Goal: Task Accomplishment & Management: Use online tool/utility

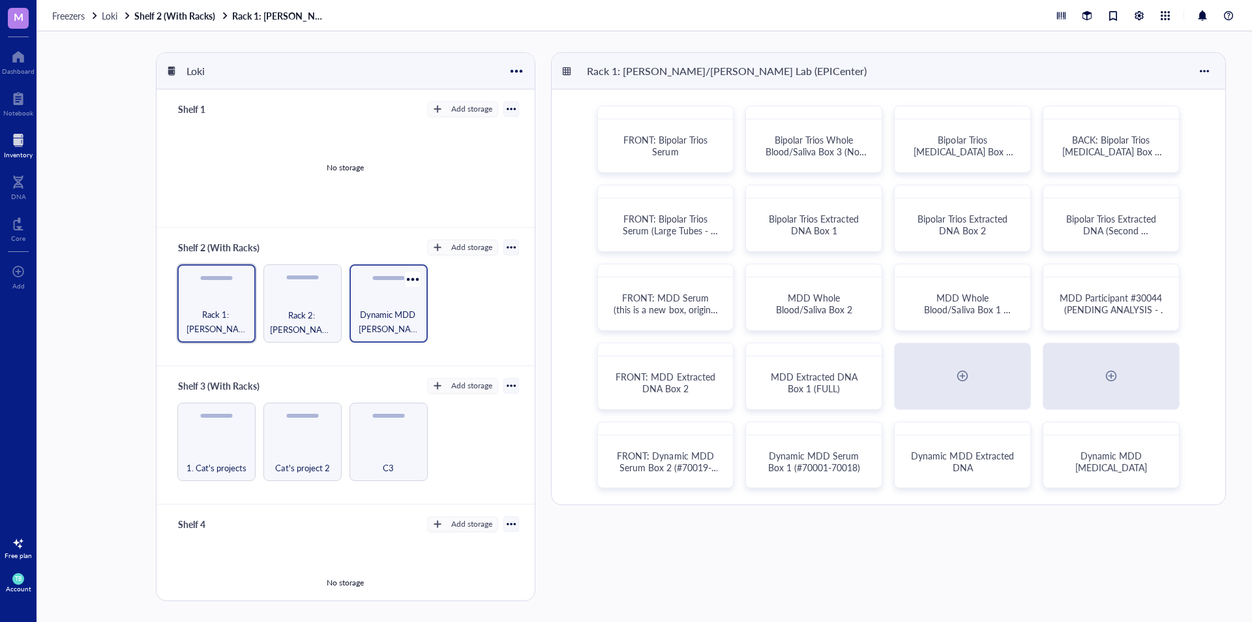
click at [350, 303] on div "Dynamic MDD [PERSON_NAME] Boxes (to the right of the racks)" at bounding box center [389, 303] width 78 height 78
click at [308, 303] on div "Rack 2: [PERSON_NAME]/[PERSON_NAME] Lab (EPICenter)" at bounding box center [302, 303] width 78 height 78
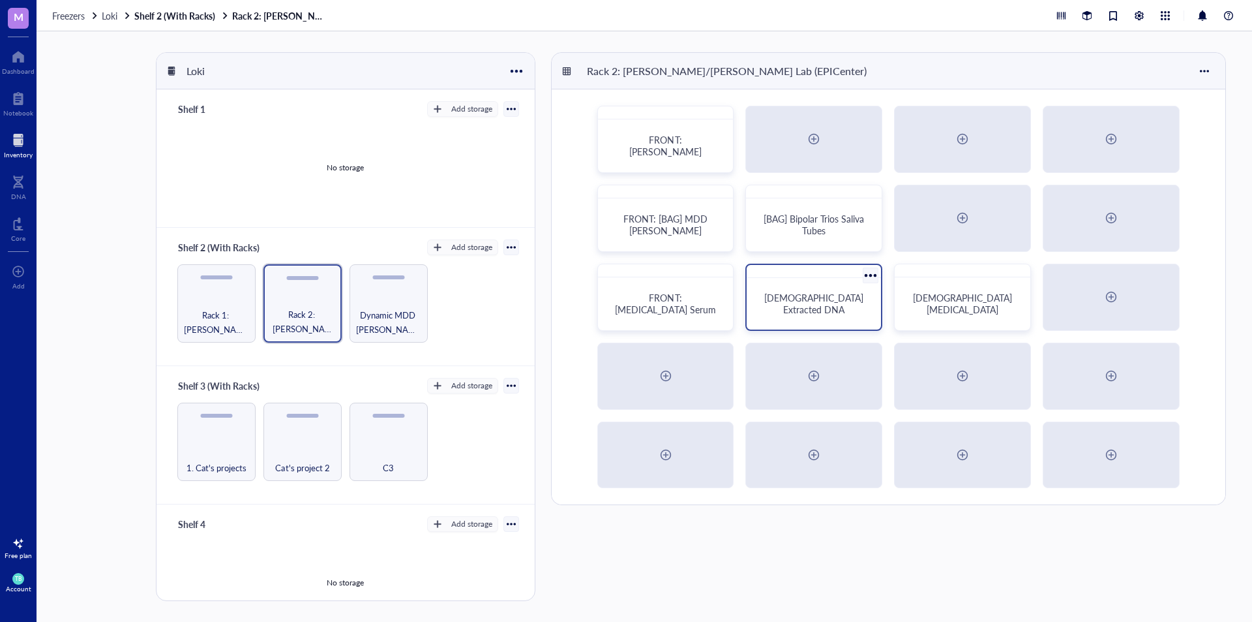
click at [858, 309] on div "[DEMOGRAPHIC_DATA] Extracted DNA" at bounding box center [813, 303] width 103 height 23
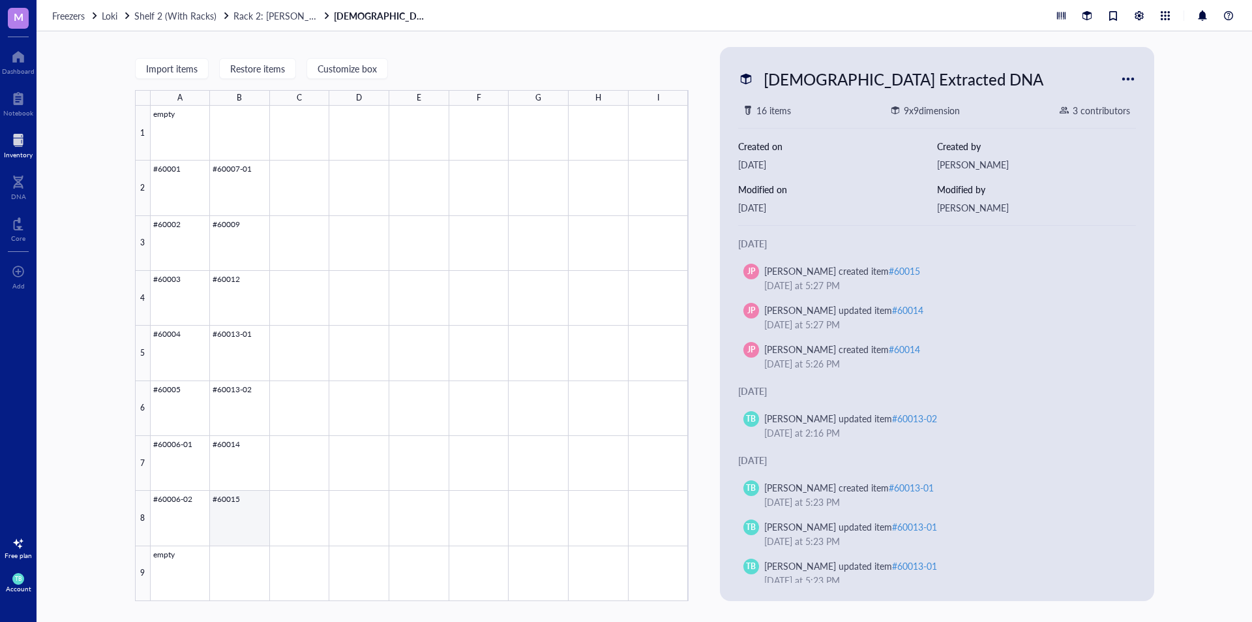
click at [243, 509] on div at bounding box center [420, 353] width 538 height 495
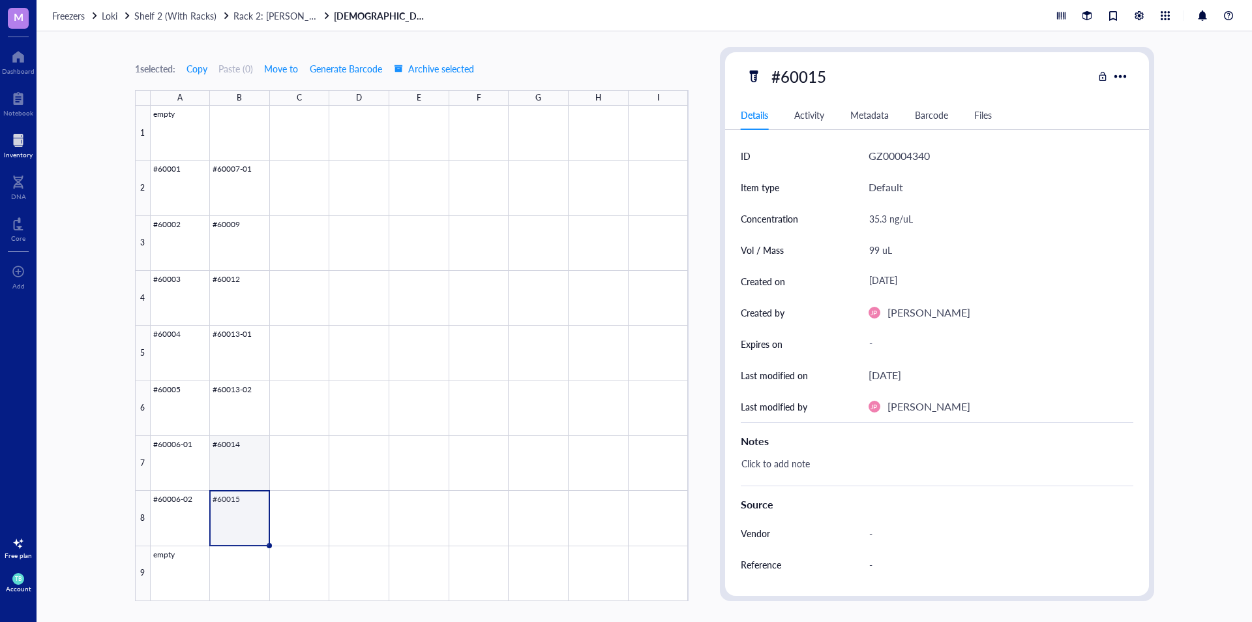
click at [241, 475] on div at bounding box center [420, 353] width 538 height 495
click at [250, 16] on span "Rack 2: [PERSON_NAME]/[PERSON_NAME] Lab (EPICenter)" at bounding box center [355, 15] width 245 height 13
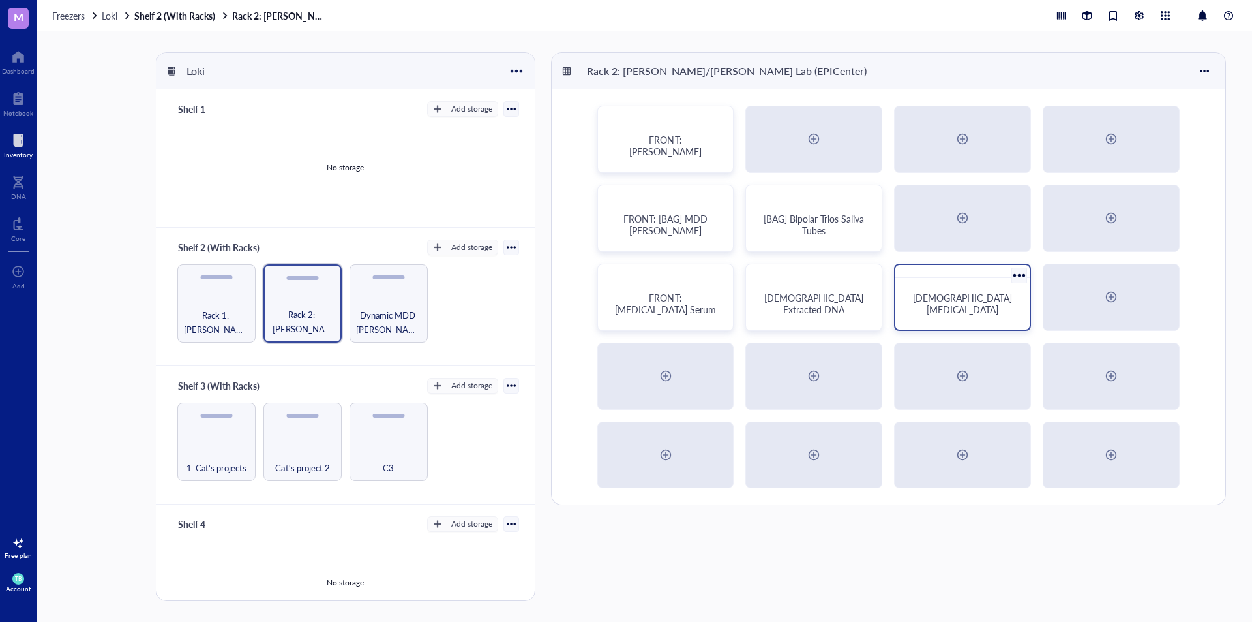
click at [979, 295] on div "[DEMOGRAPHIC_DATA] [MEDICAL_DATA]" at bounding box center [963, 303] width 124 height 41
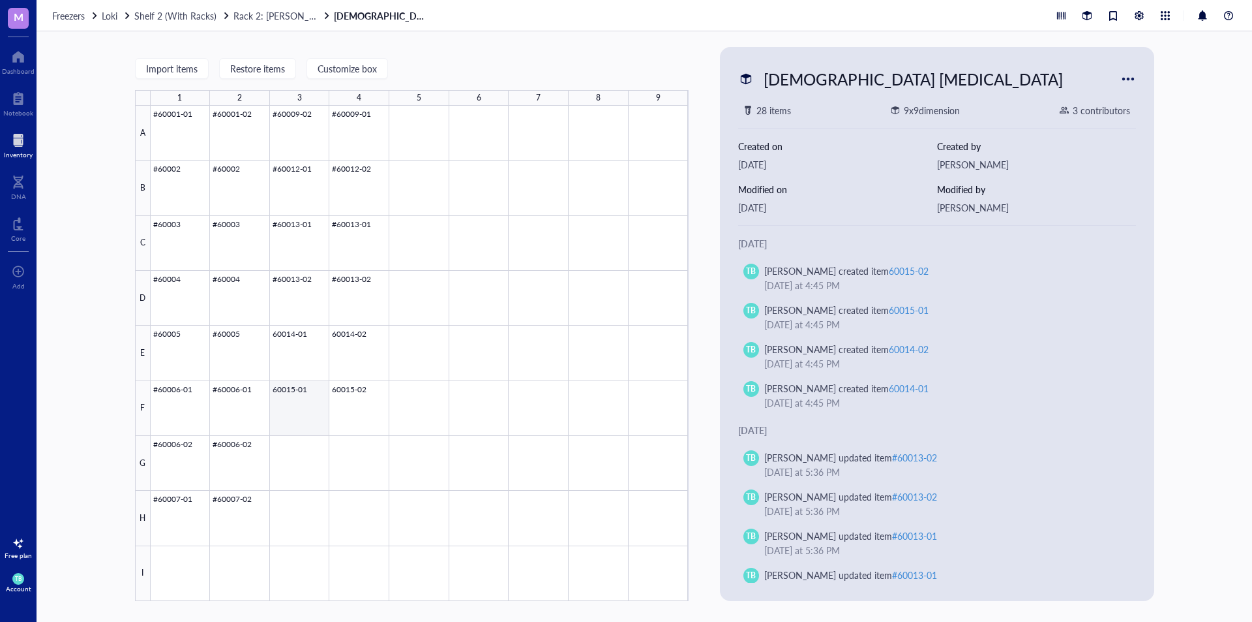
click at [292, 399] on div at bounding box center [420, 353] width 538 height 495
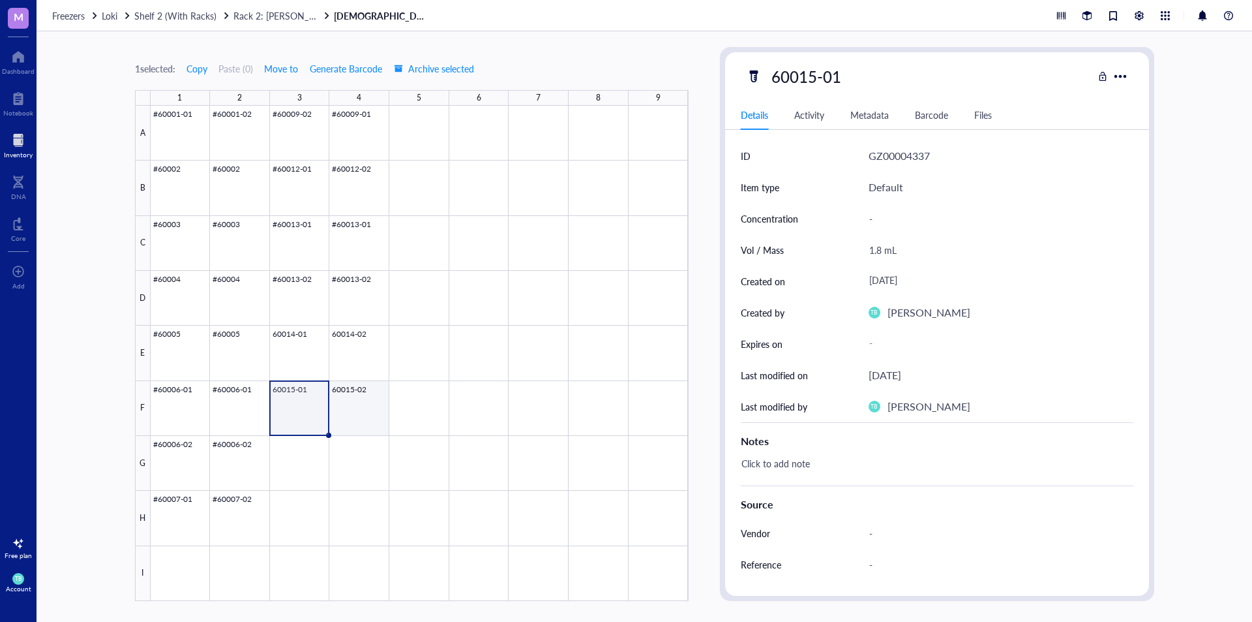
click at [361, 420] on div at bounding box center [420, 353] width 538 height 495
click at [297, 357] on div at bounding box center [420, 353] width 538 height 495
click at [362, 360] on div at bounding box center [420, 353] width 538 height 495
click at [310, 412] on div at bounding box center [420, 353] width 538 height 495
click at [306, 462] on div at bounding box center [420, 353] width 538 height 495
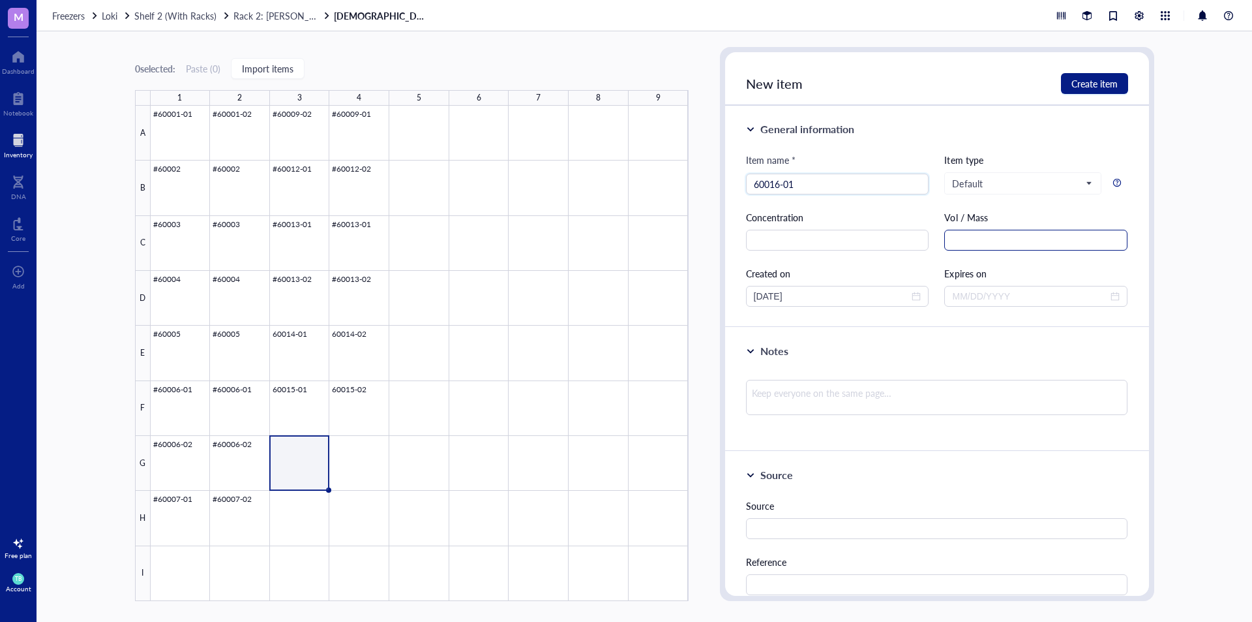
type input "60016-01"
click at [966, 239] on input "text" at bounding box center [1035, 240] width 183 height 21
type input "1.8 mL"
click at [1072, 86] on span "Create item" at bounding box center [1095, 83] width 46 height 10
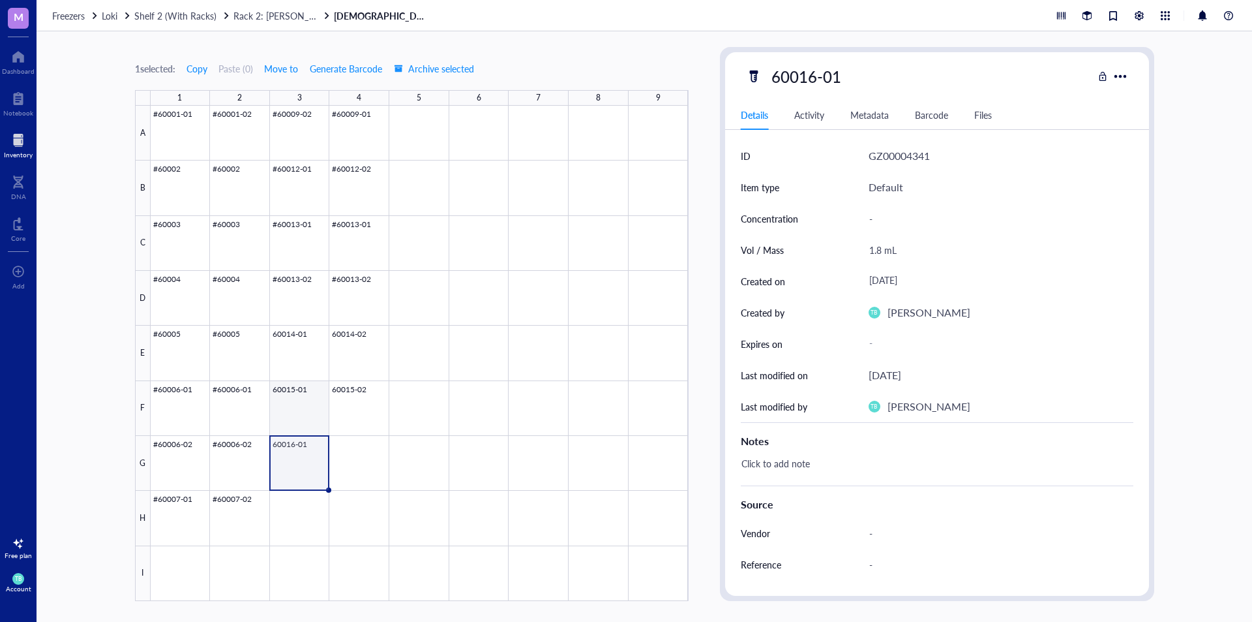
click at [303, 404] on div at bounding box center [420, 353] width 538 height 495
click at [356, 400] on div at bounding box center [420, 353] width 538 height 495
click at [310, 412] on div at bounding box center [420, 353] width 538 height 495
click at [305, 447] on div at bounding box center [420, 353] width 538 height 495
click at [352, 450] on div at bounding box center [420, 353] width 538 height 495
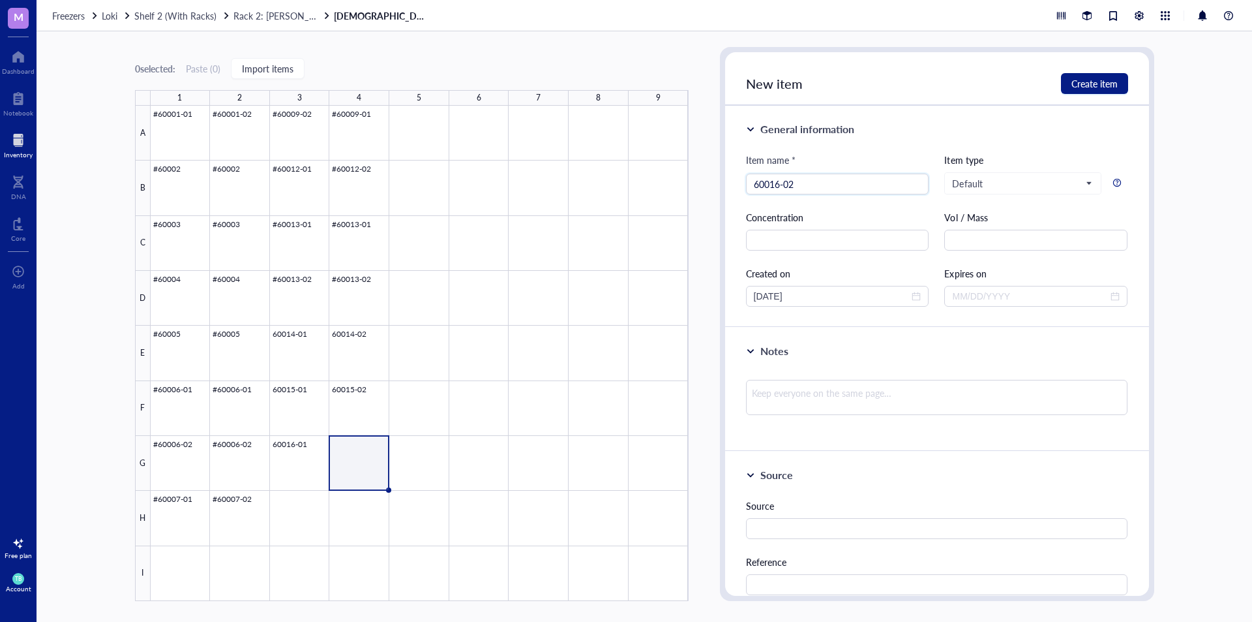
type input "60016-02"
click at [804, 237] on input "text" at bounding box center [837, 240] width 183 height 21
click at [999, 235] on input "text" at bounding box center [1035, 240] width 183 height 21
type input "1.8 mL"
click at [1098, 80] on span "Create item" at bounding box center [1095, 83] width 46 height 10
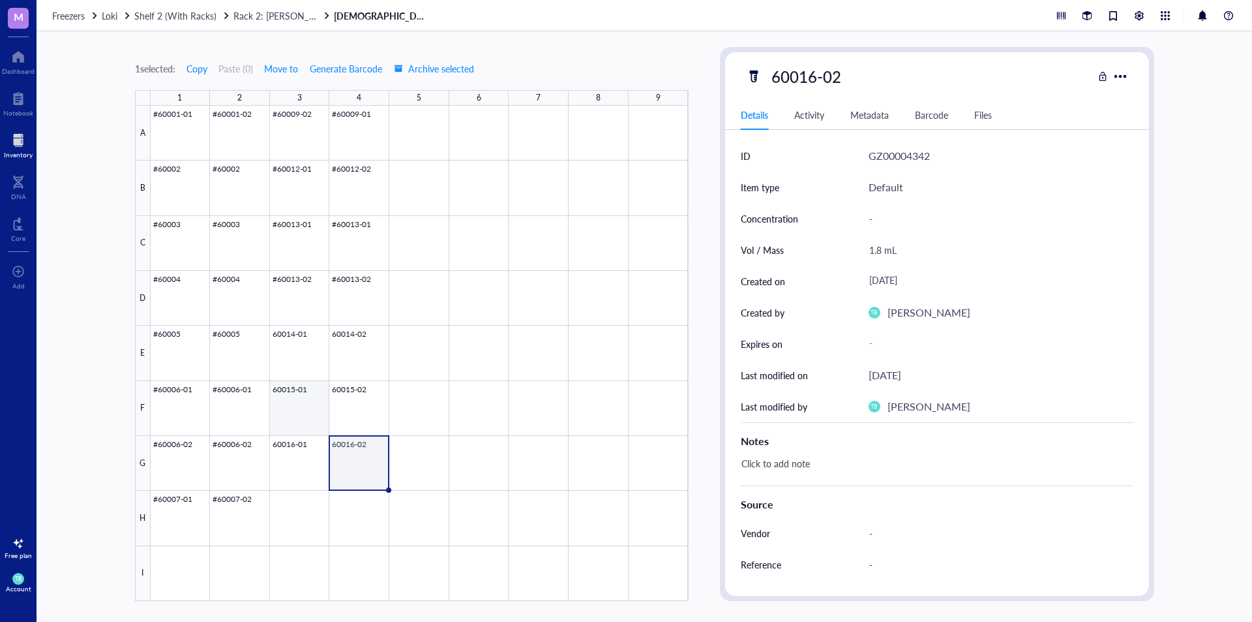
click at [323, 413] on div at bounding box center [420, 353] width 538 height 495
click at [363, 408] on div at bounding box center [420, 353] width 538 height 495
click at [310, 459] on div at bounding box center [420, 353] width 538 height 495
click at [358, 459] on div at bounding box center [420, 353] width 538 height 495
click at [292, 524] on div at bounding box center [420, 353] width 538 height 495
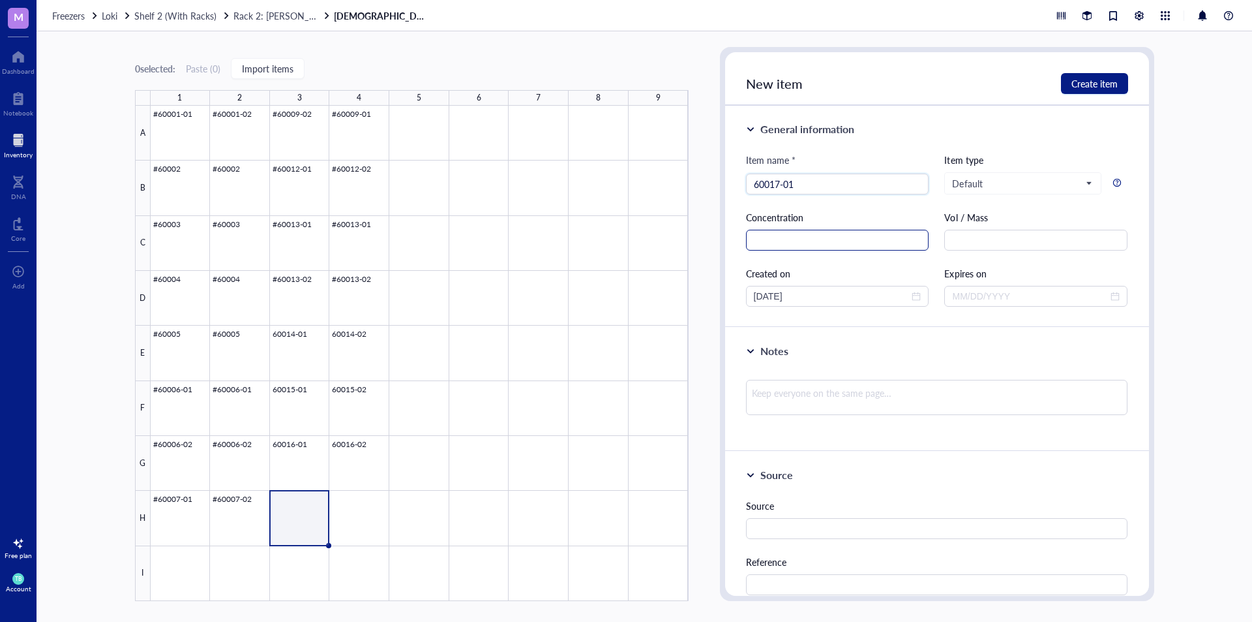
type input "60017-01"
click at [826, 244] on input "text" at bounding box center [837, 240] width 183 height 21
click at [992, 244] on input "text" at bounding box center [1035, 240] width 183 height 21
type input "1.8 mL"
click at [1110, 84] on span "Create item" at bounding box center [1095, 83] width 46 height 10
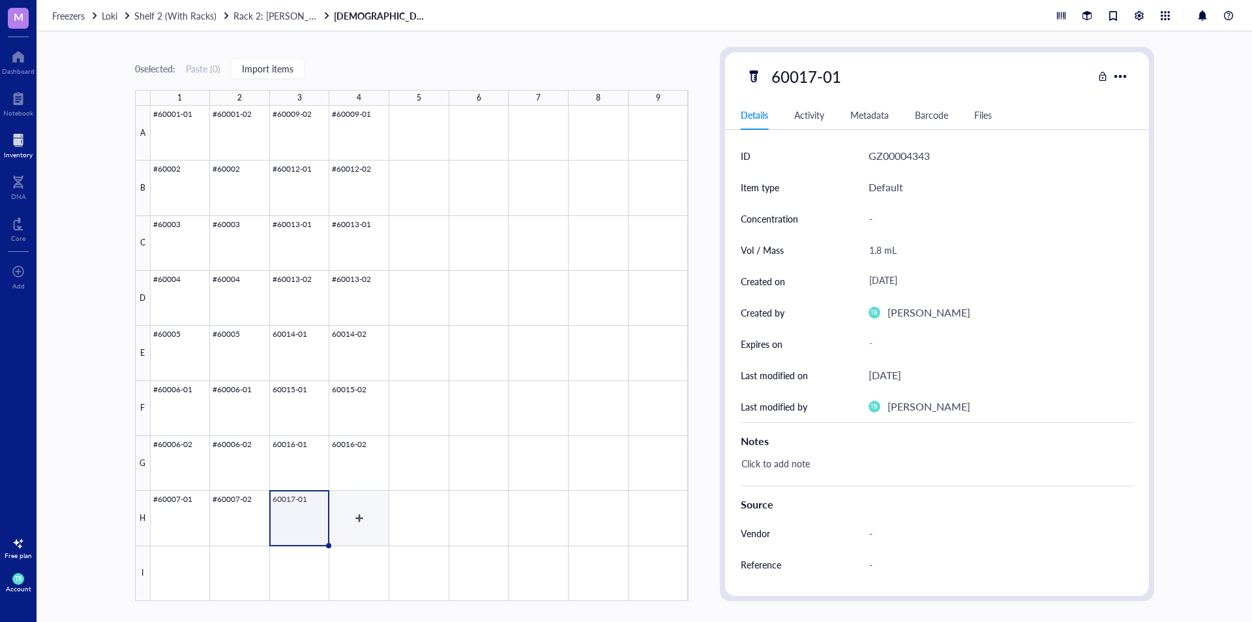
click at [356, 507] on div at bounding box center [420, 353] width 538 height 495
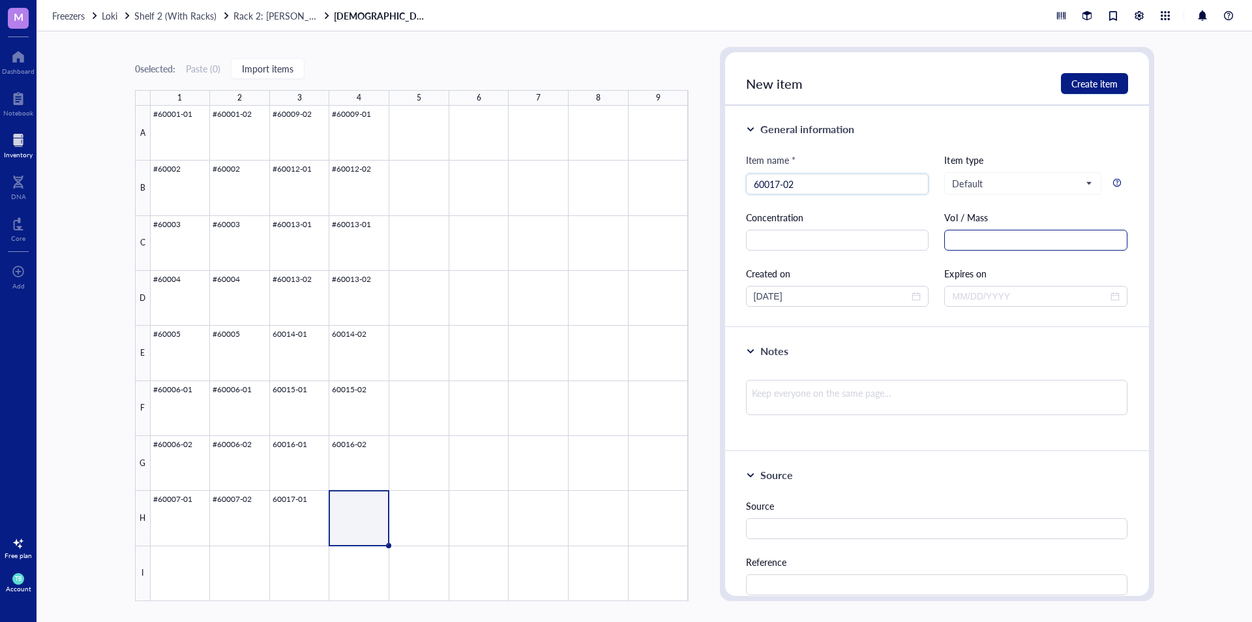
type input "60017-02"
click at [973, 247] on input "text" at bounding box center [1035, 240] width 183 height 21
type input "1.8 mL"
click at [1078, 82] on span "Create item" at bounding box center [1095, 83] width 46 height 10
click at [321, 515] on div at bounding box center [420, 353] width 538 height 495
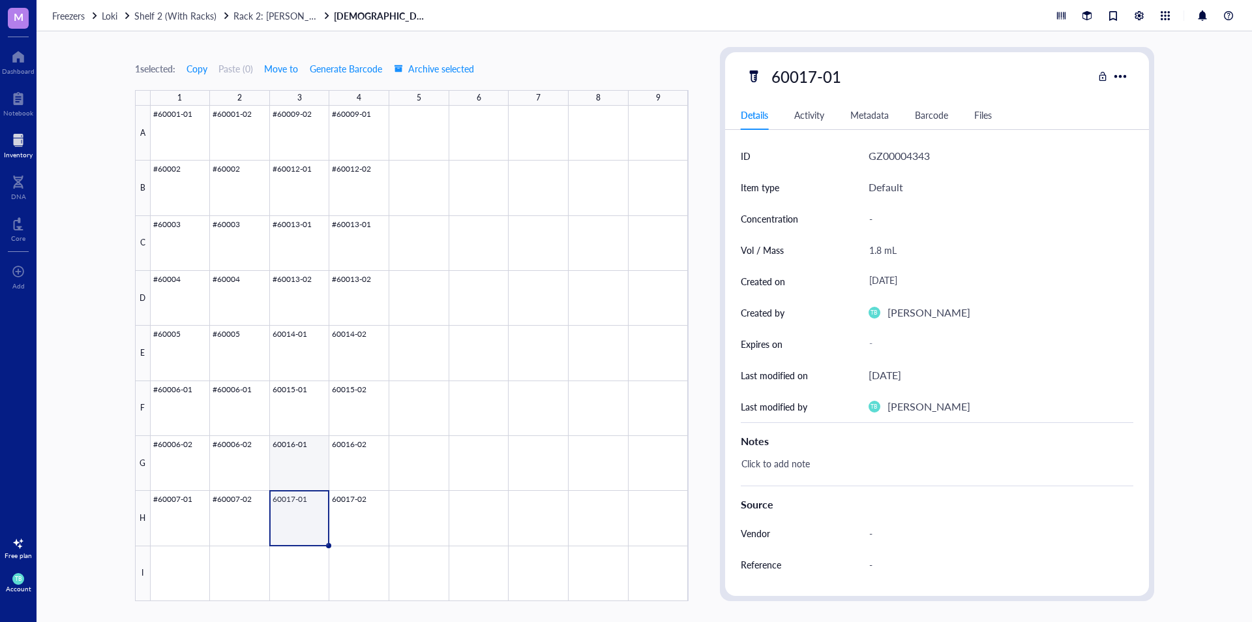
click at [322, 479] on div at bounding box center [420, 353] width 538 height 495
click at [365, 464] on div at bounding box center [420, 353] width 538 height 495
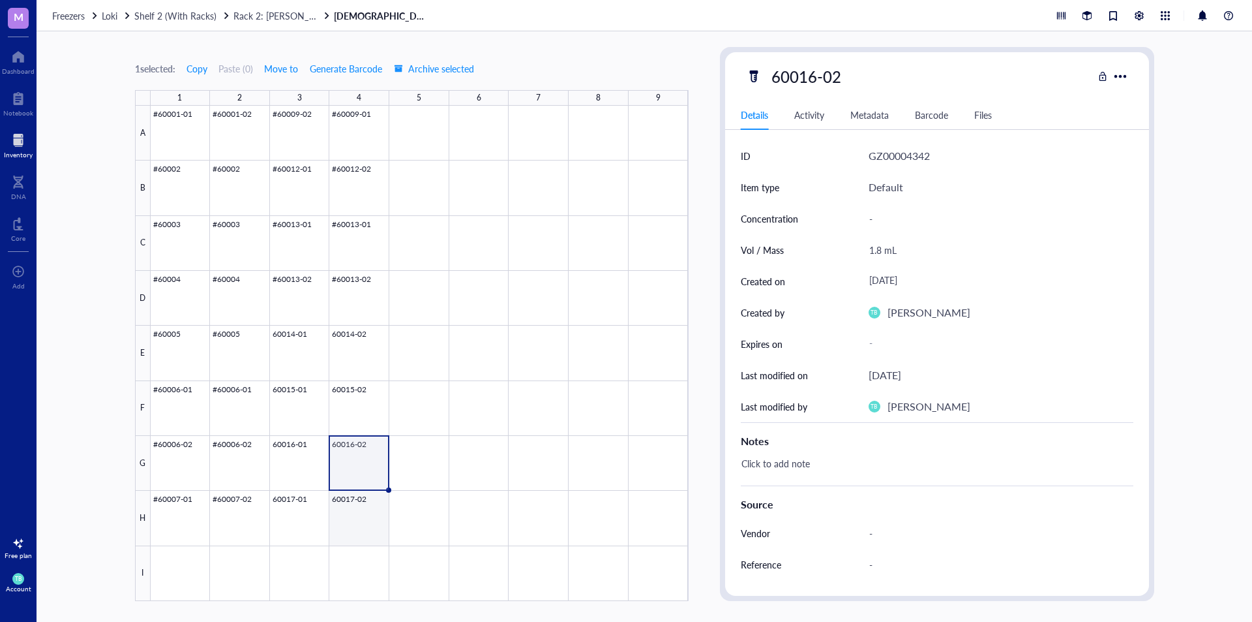
click at [368, 515] on div at bounding box center [420, 353] width 538 height 495
click at [417, 142] on div at bounding box center [420, 353] width 538 height 495
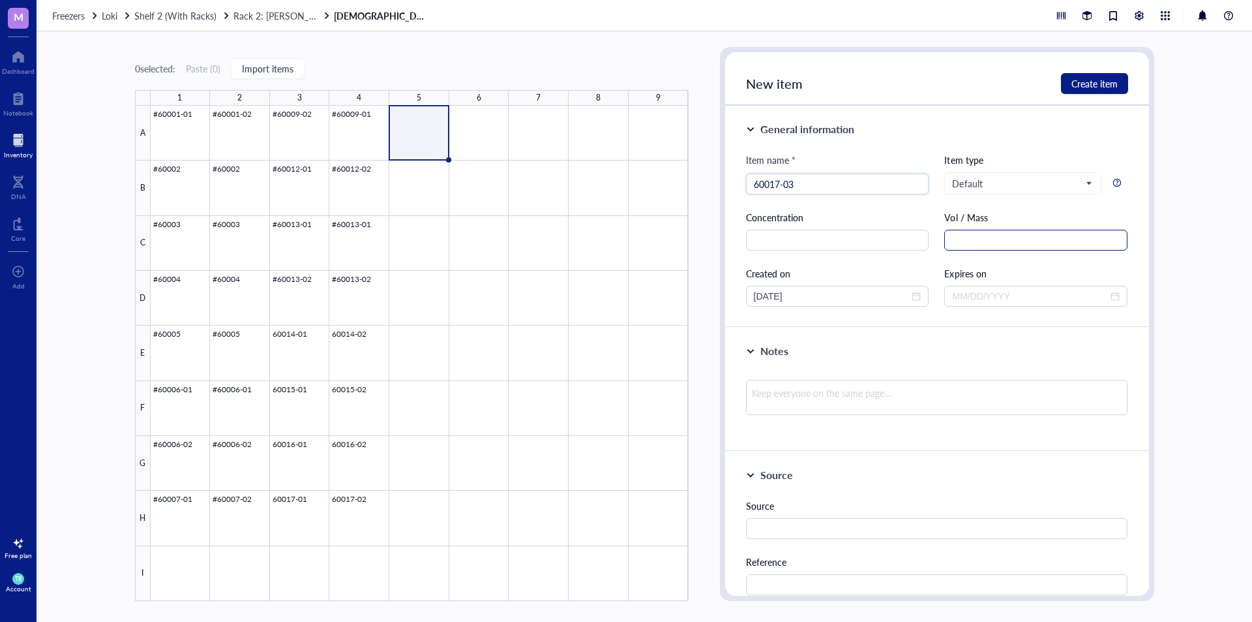
type input "60017-03"
click at [965, 234] on input "text" at bounding box center [1035, 240] width 183 height 21
type input "1.8 mL"
click at [1106, 85] on span "Create item" at bounding box center [1095, 83] width 46 height 10
click at [482, 143] on div at bounding box center [420, 353] width 538 height 495
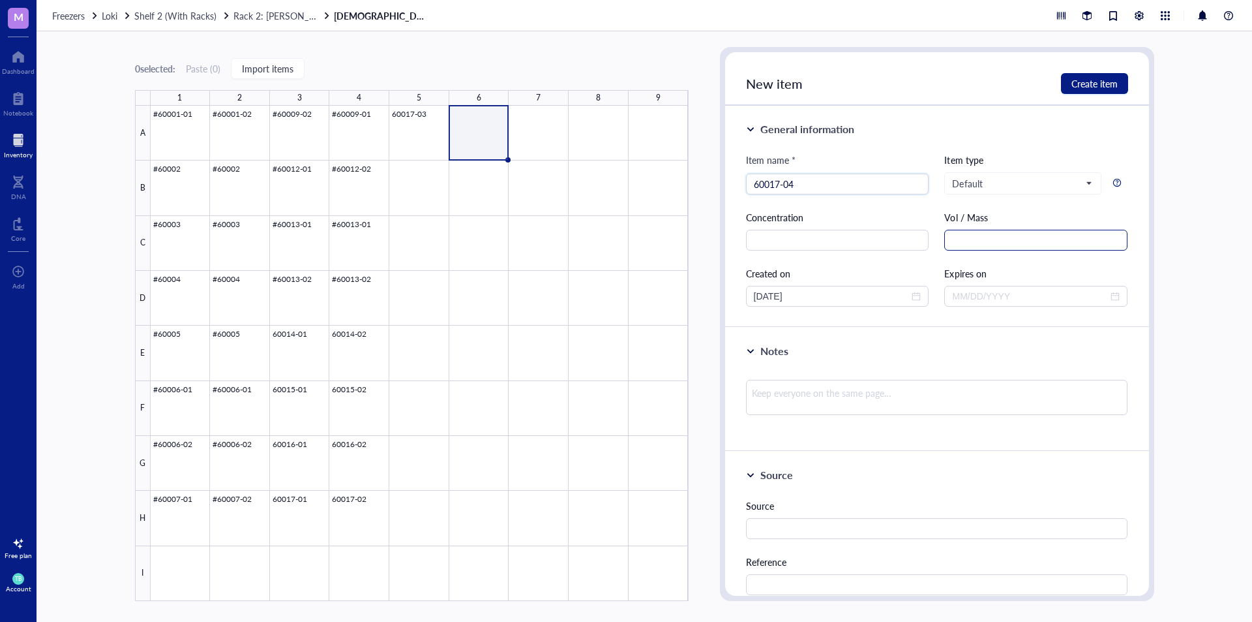
type input "60017-04"
click at [972, 233] on input "text" at bounding box center [1035, 240] width 183 height 21
type input "1.8 mL"
click at [1104, 87] on span "Create item" at bounding box center [1095, 83] width 46 height 10
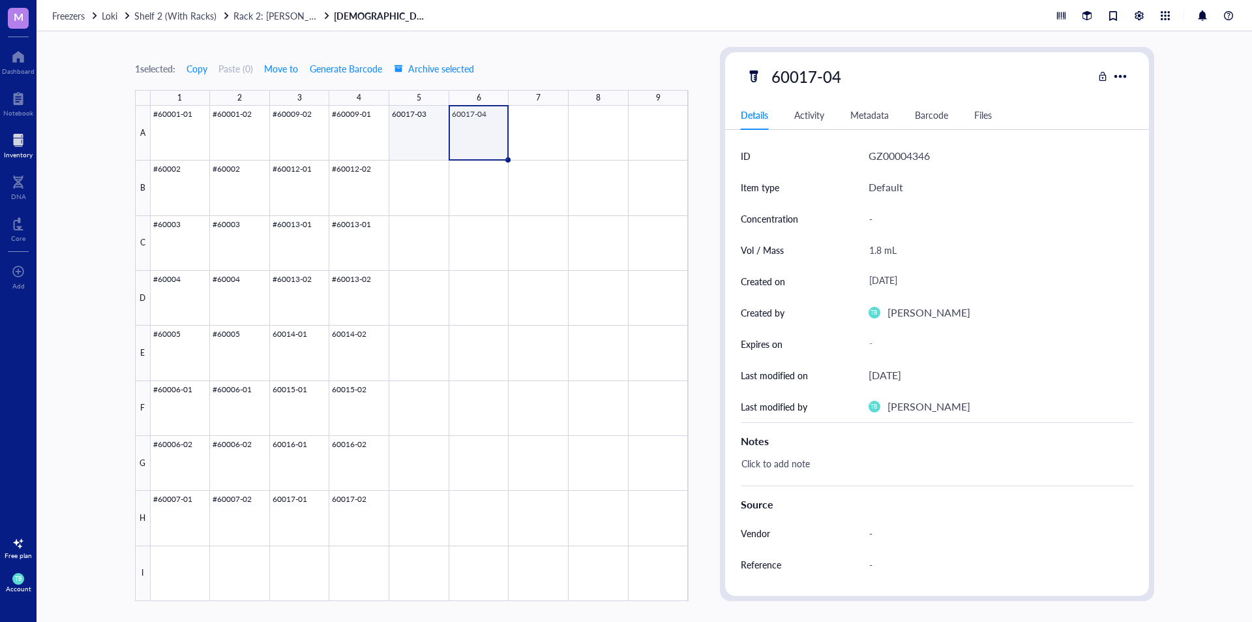
click at [429, 142] on div at bounding box center [420, 353] width 538 height 495
drag, startPoint x: 431, startPoint y: 140, endPoint x: 432, endPoint y: 193, distance: 52.8
click at [432, 193] on div at bounding box center [420, 353] width 538 height 495
click at [417, 138] on div at bounding box center [420, 353] width 538 height 495
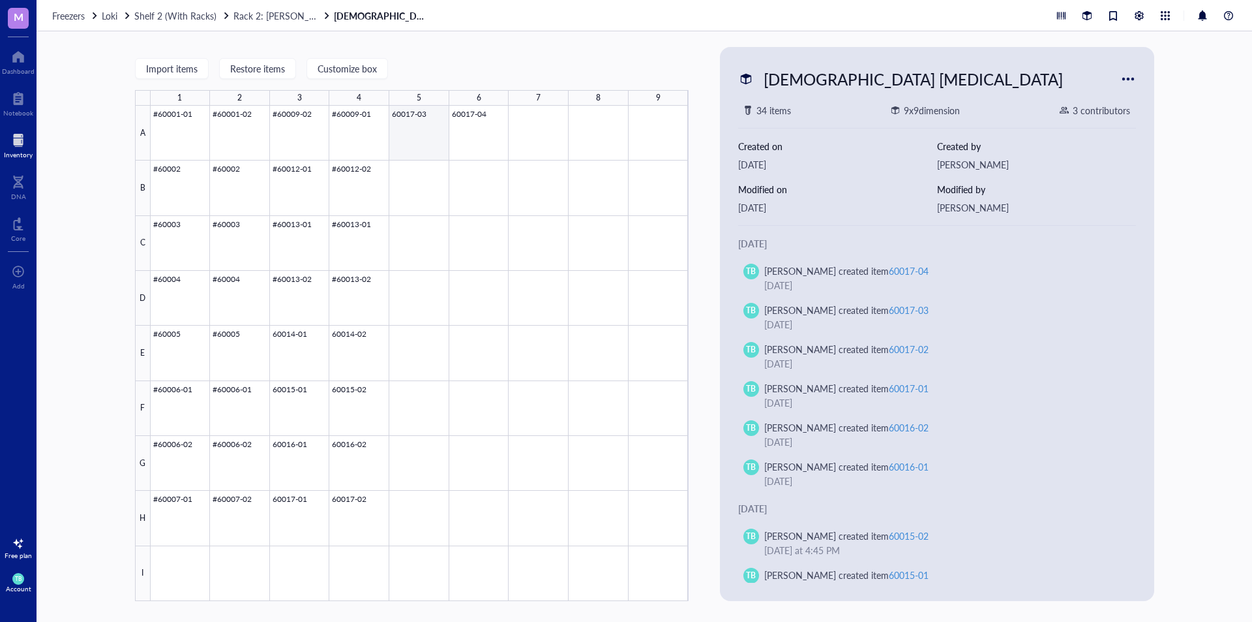
click at [435, 131] on div at bounding box center [420, 353] width 538 height 495
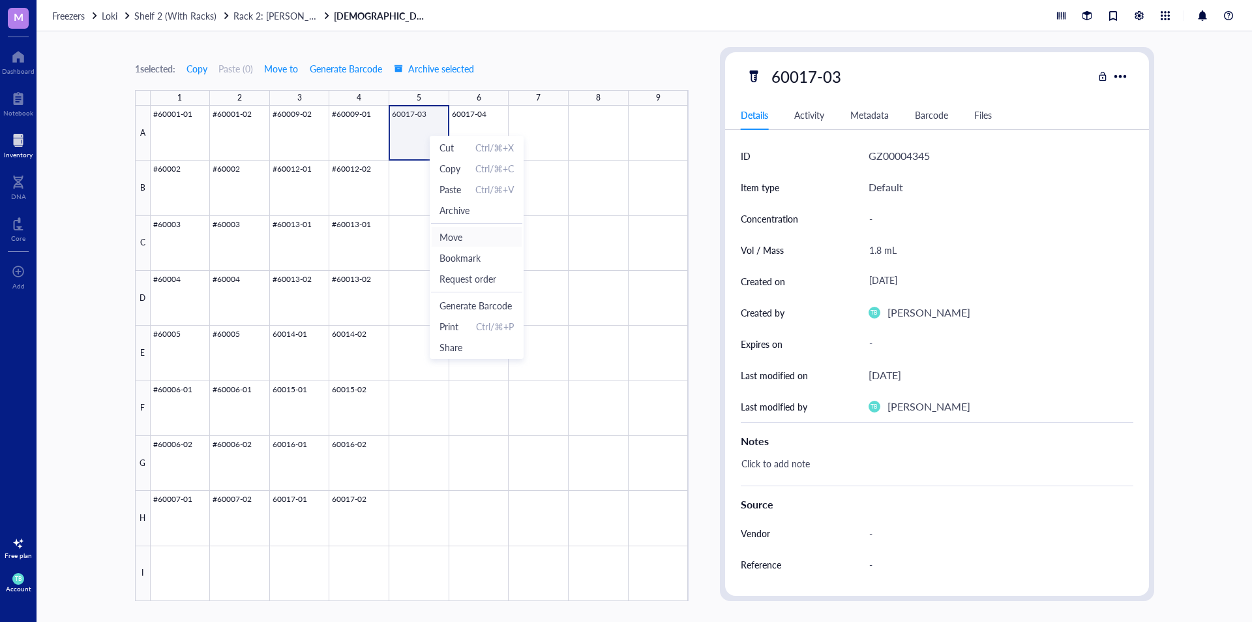
click at [472, 238] on span "Move" at bounding box center [477, 237] width 74 height 14
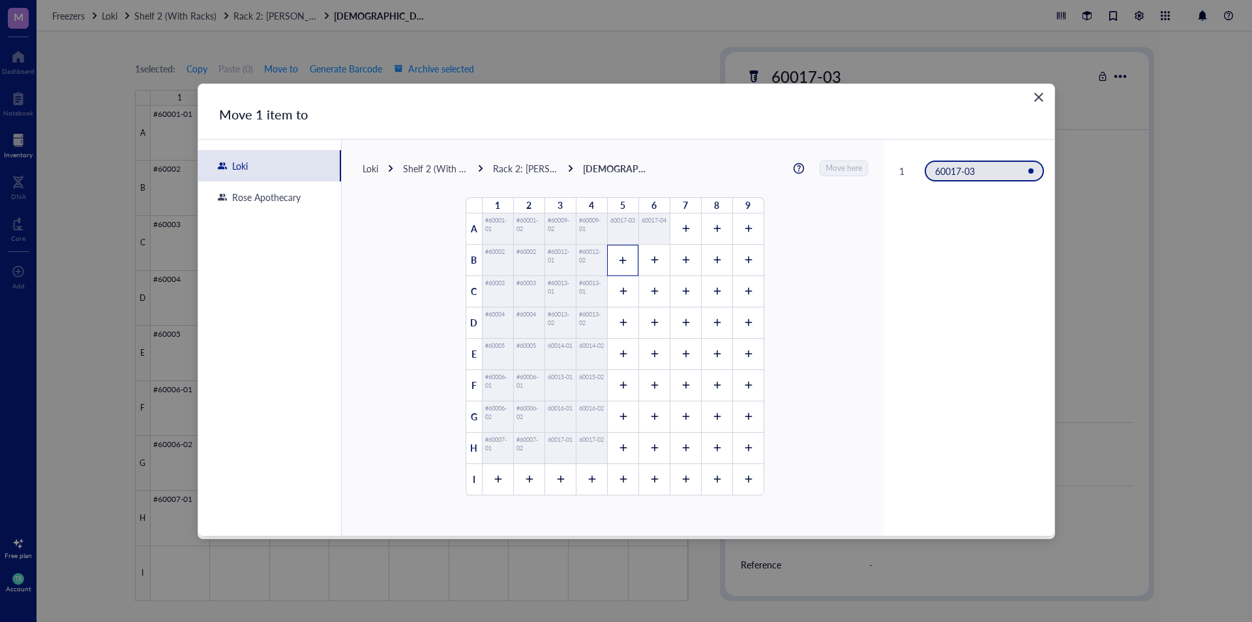
click at [623, 263] on div at bounding box center [622, 260] width 31 height 31
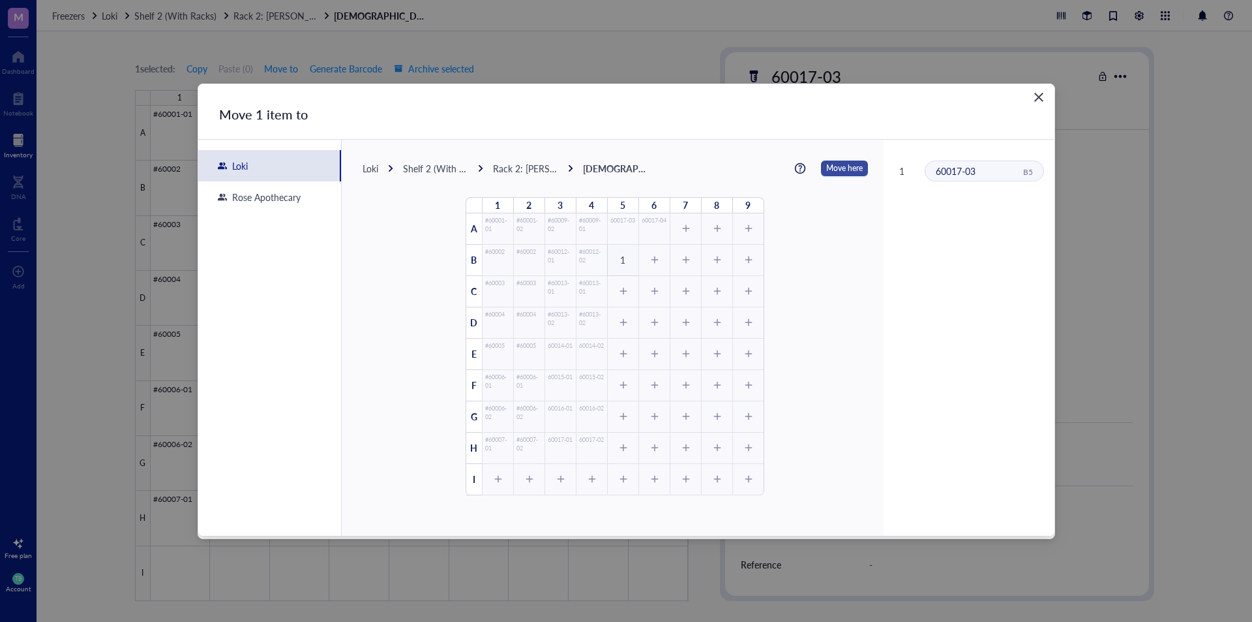
click at [837, 163] on span "Move here" at bounding box center [844, 168] width 37 height 17
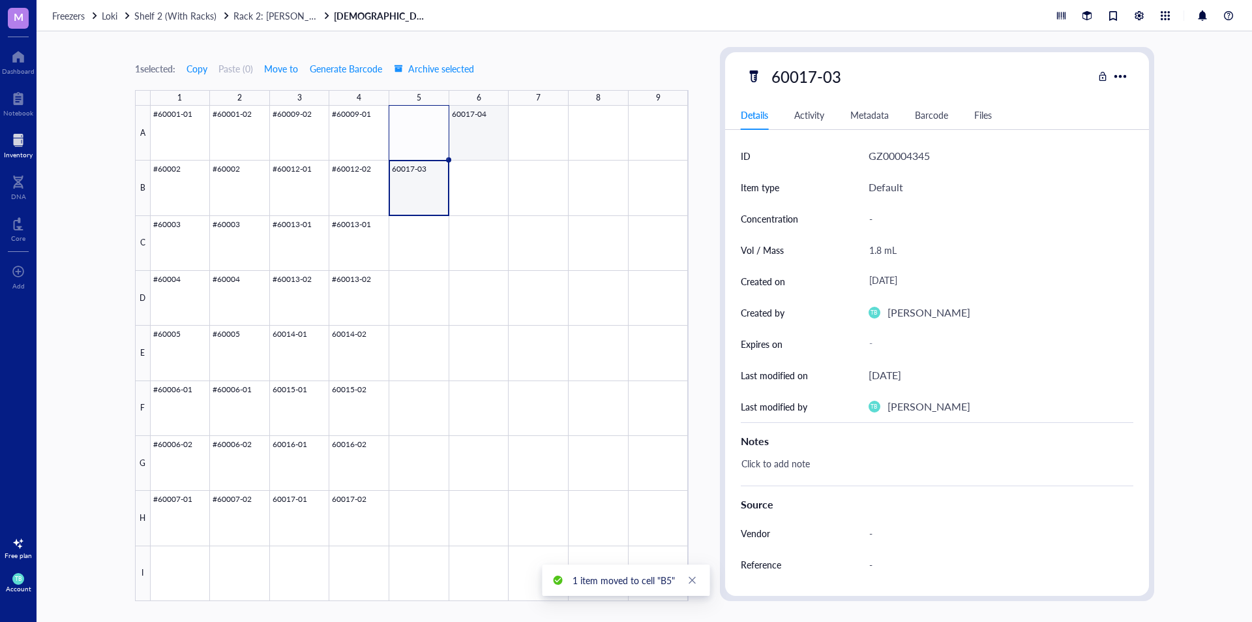
click at [473, 119] on div at bounding box center [420, 353] width 538 height 495
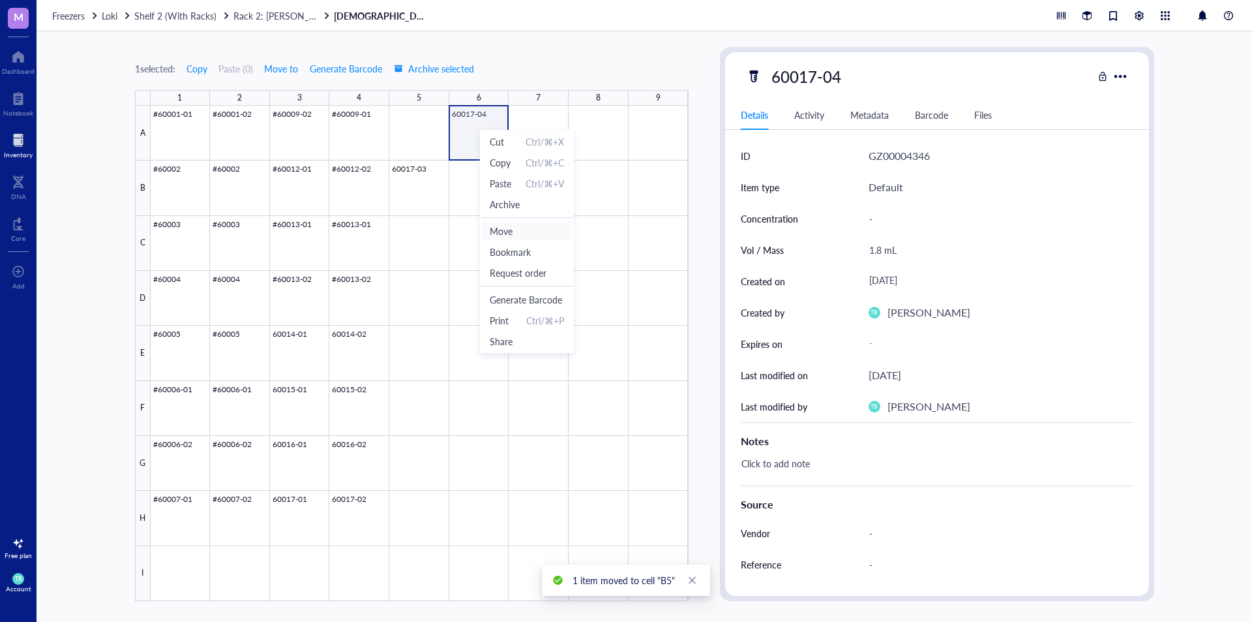
click at [519, 233] on span "Move" at bounding box center [527, 231] width 74 height 14
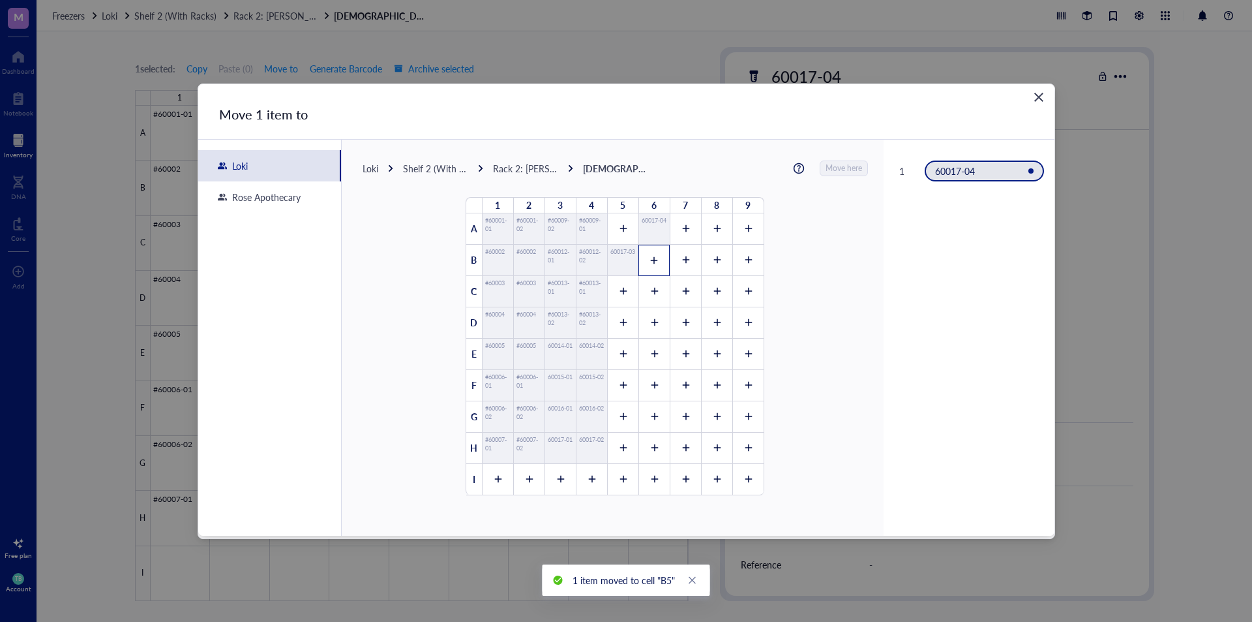
click at [661, 263] on div at bounding box center [654, 260] width 31 height 31
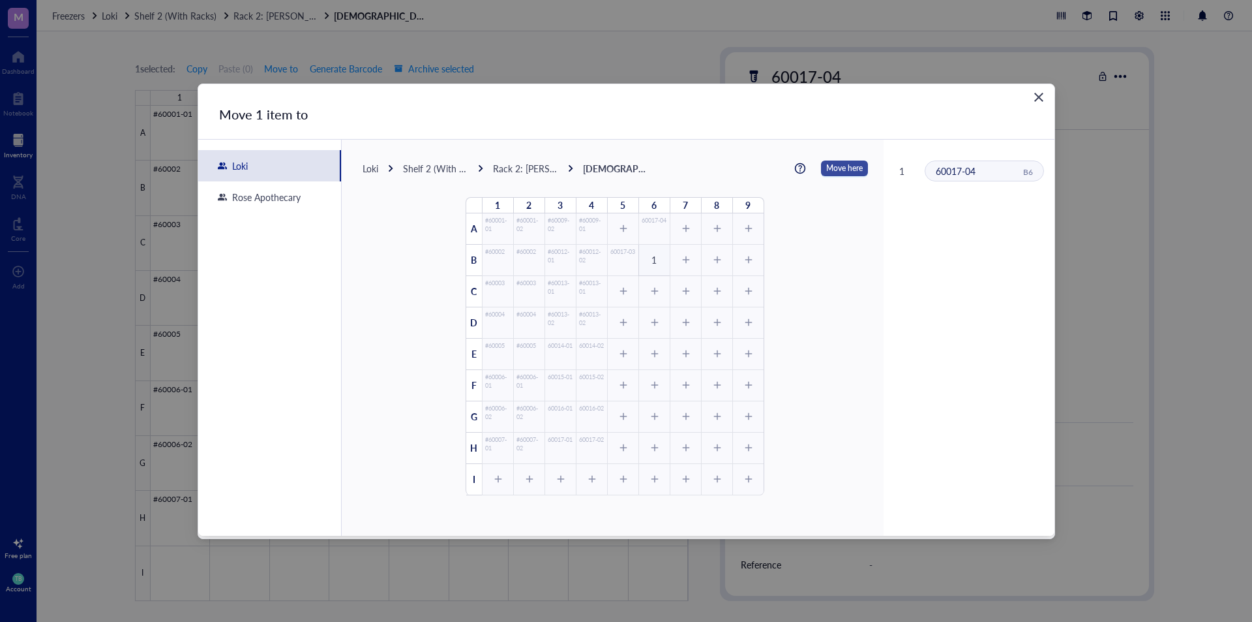
click at [833, 166] on span "Move here" at bounding box center [844, 168] width 37 height 17
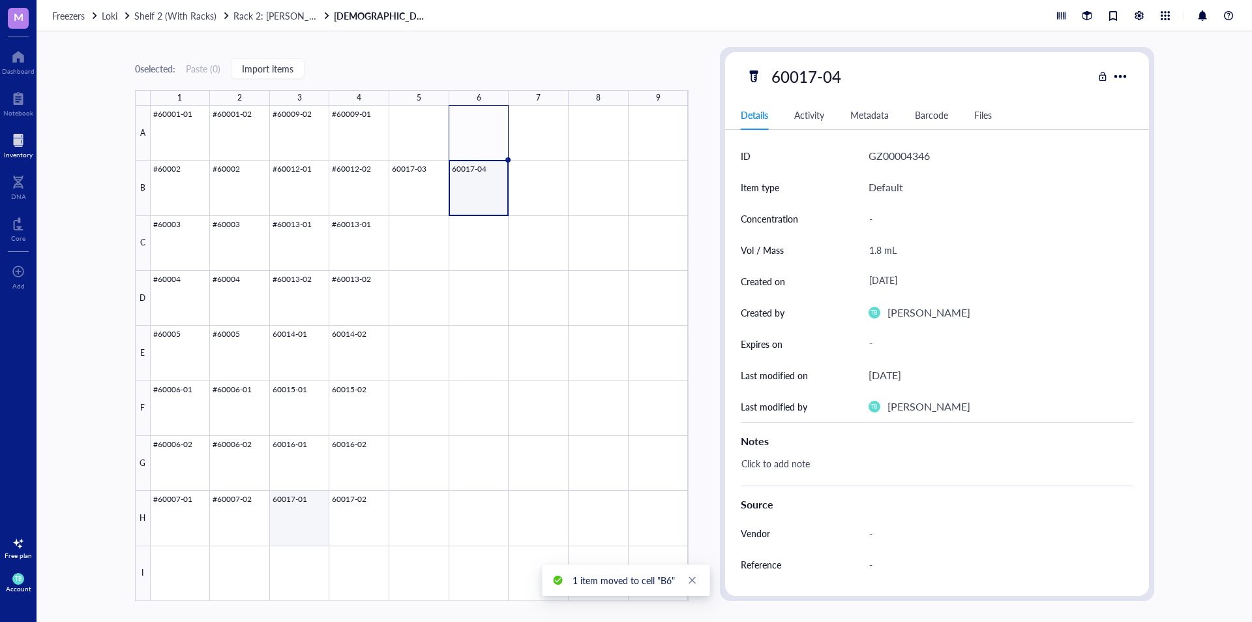
click at [301, 528] on div at bounding box center [420, 353] width 538 height 495
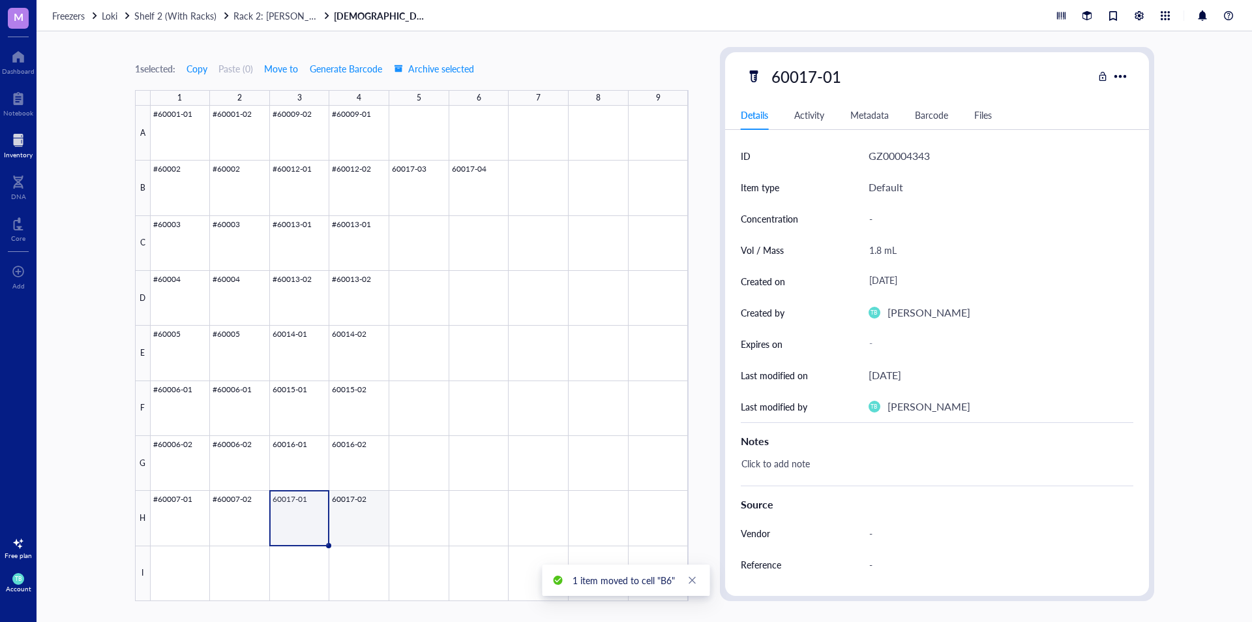
click at [348, 511] on div at bounding box center [420, 353] width 538 height 495
click at [301, 521] on div at bounding box center [420, 353] width 538 height 495
click at [347, 504] on div at bounding box center [420, 353] width 538 height 495
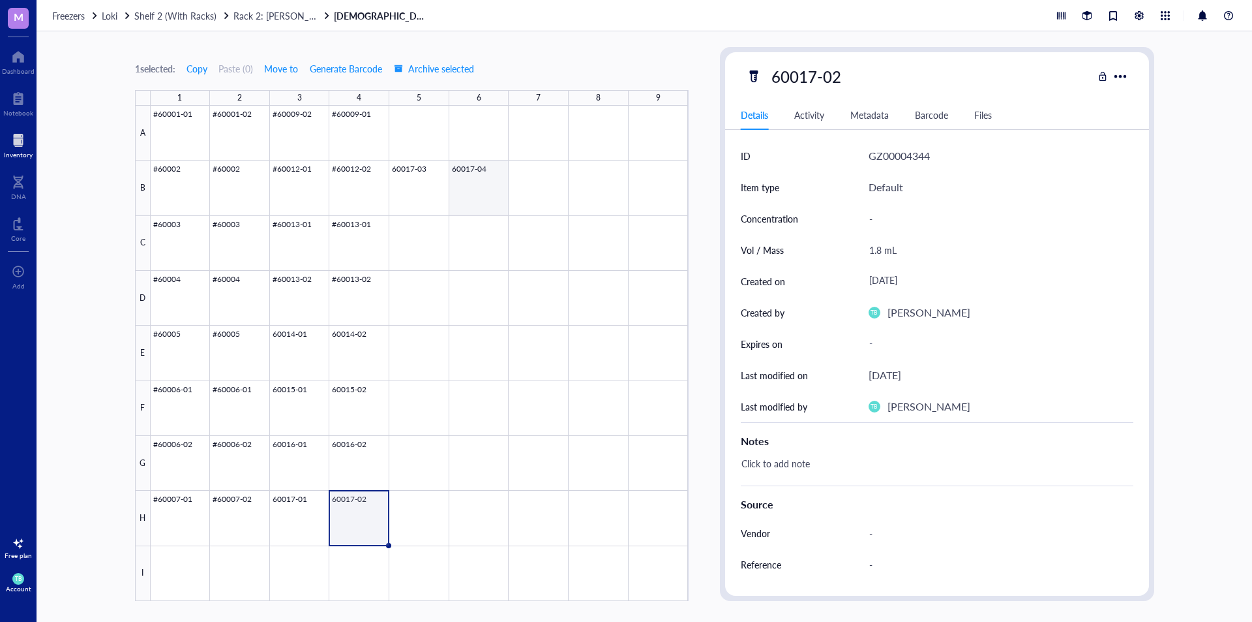
click at [424, 185] on div at bounding box center [420, 353] width 538 height 495
click at [487, 184] on div at bounding box center [420, 353] width 538 height 495
click at [307, 16] on span "Rack 2: [PERSON_NAME]/[PERSON_NAME] Lab (EPICenter)" at bounding box center [355, 15] width 245 height 13
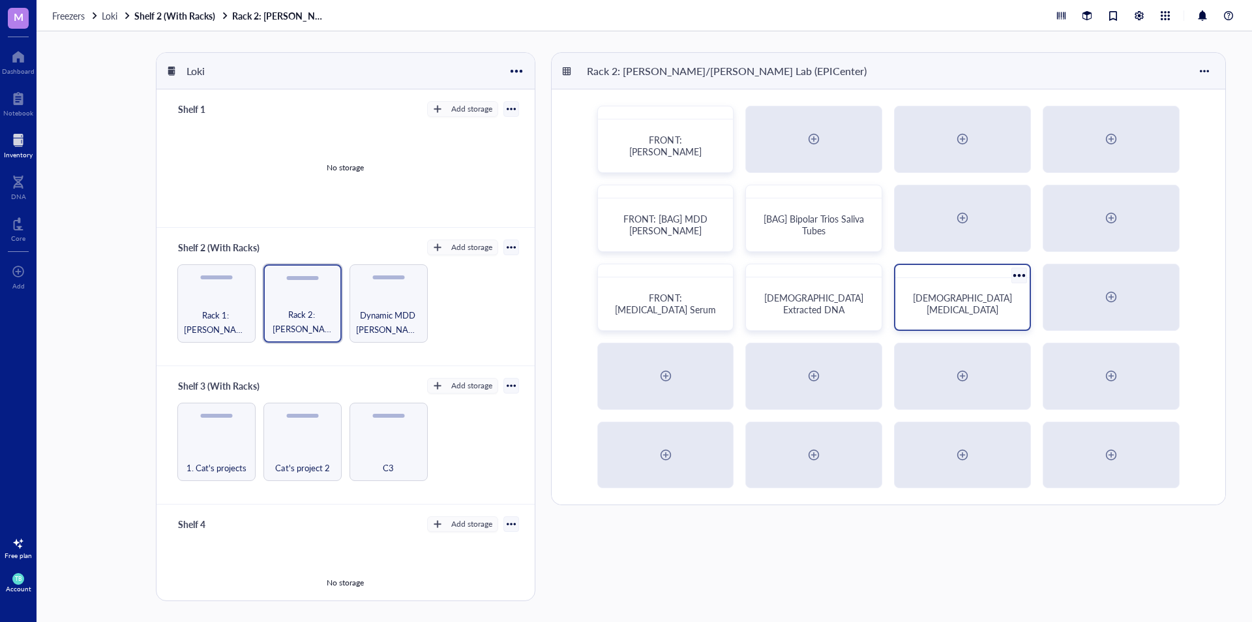
click at [950, 297] on div "[DEMOGRAPHIC_DATA] [MEDICAL_DATA]" at bounding box center [963, 303] width 124 height 41
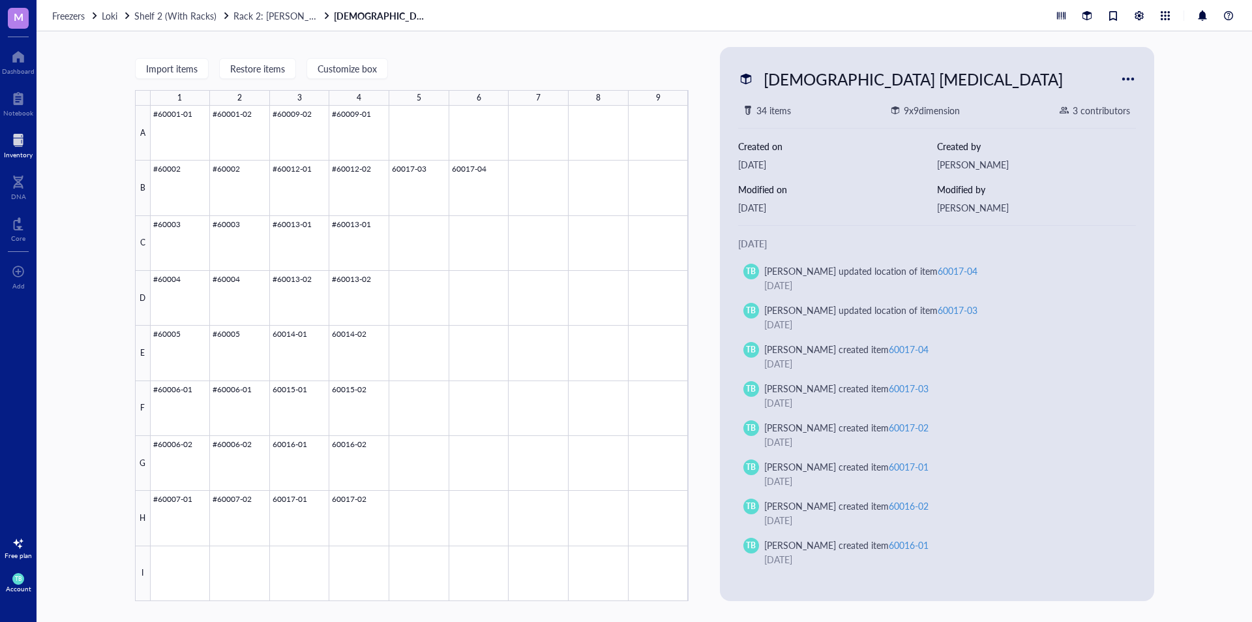
click at [296, 22] on div "Freezers Loki Shelf 2 (With Racks) Rack 2: [PERSON_NAME]/[PERSON_NAME] Lab (EPI…" at bounding box center [645, 15] width 1216 height 31
click at [298, 17] on span "Rack 2: [PERSON_NAME]/[PERSON_NAME] Lab (EPICenter)" at bounding box center [355, 15] width 245 height 13
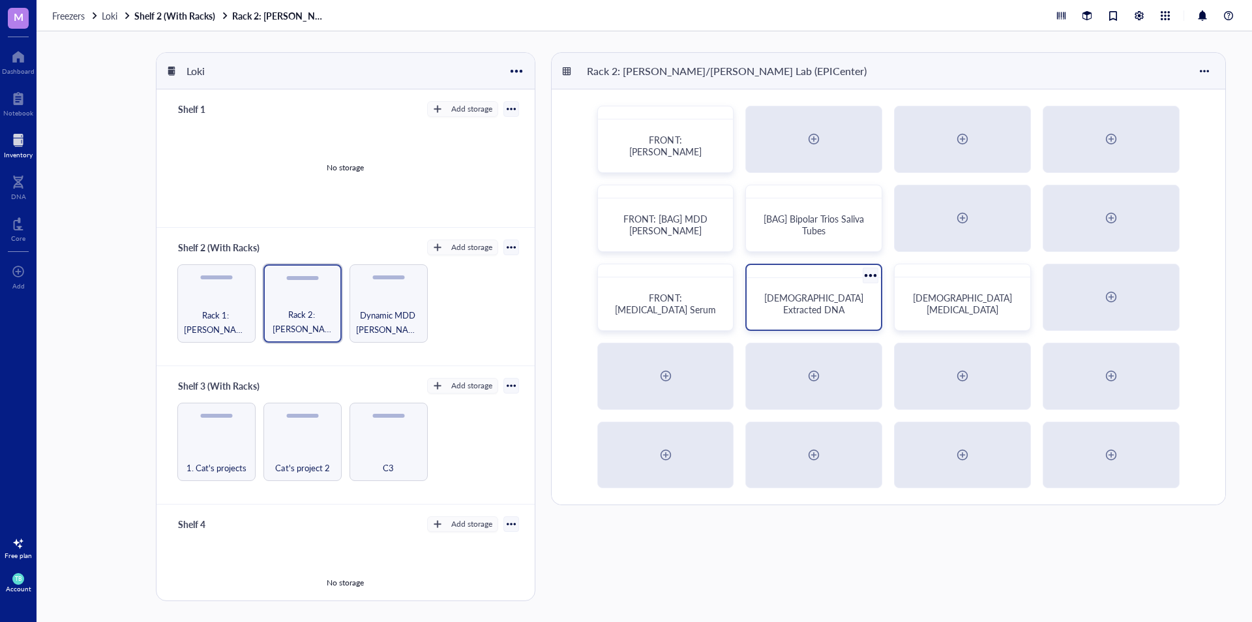
click at [789, 312] on div "[DEMOGRAPHIC_DATA] Extracted DNA" at bounding box center [813, 303] width 103 height 23
